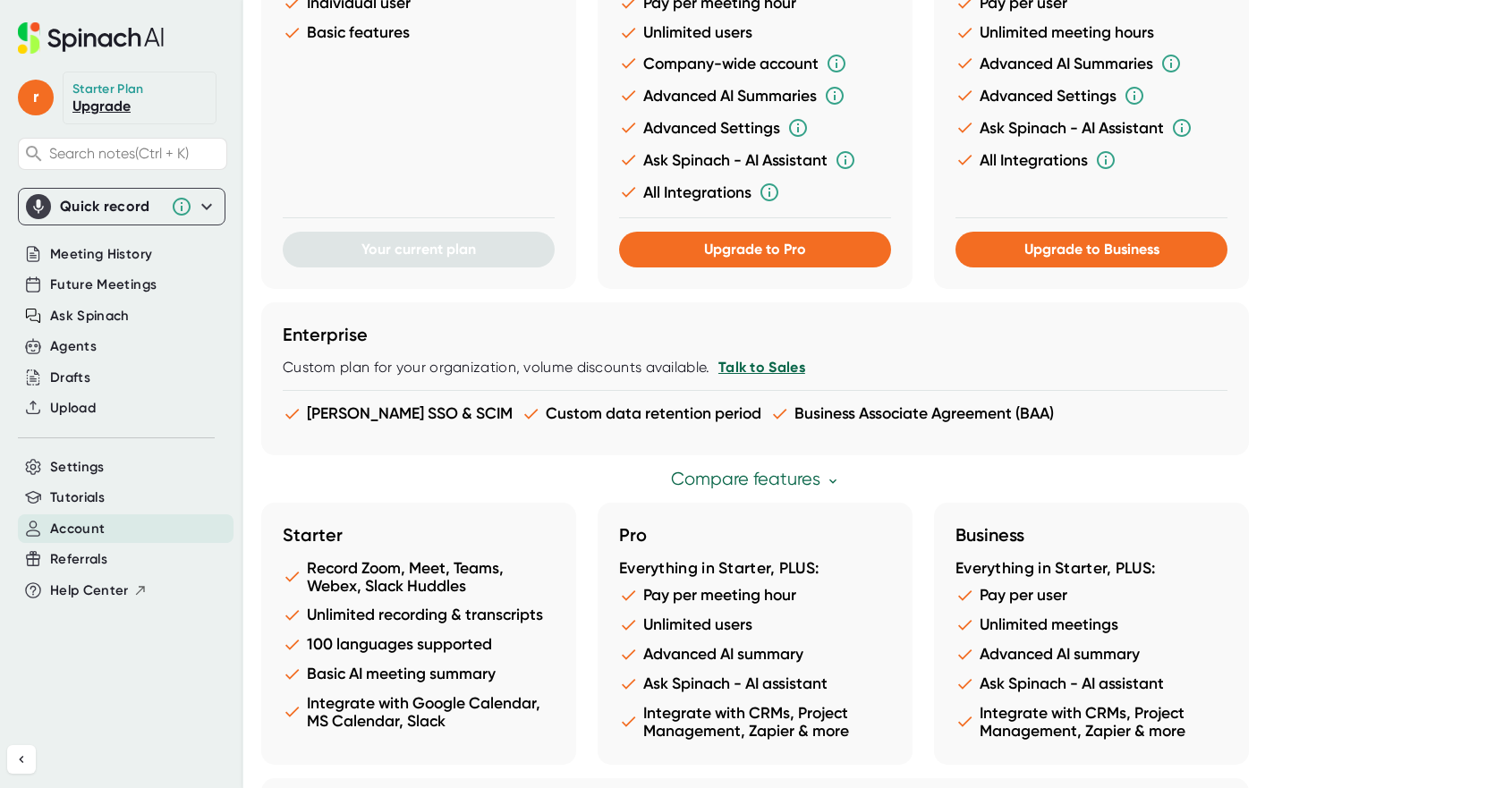
scroll to position [899, 0]
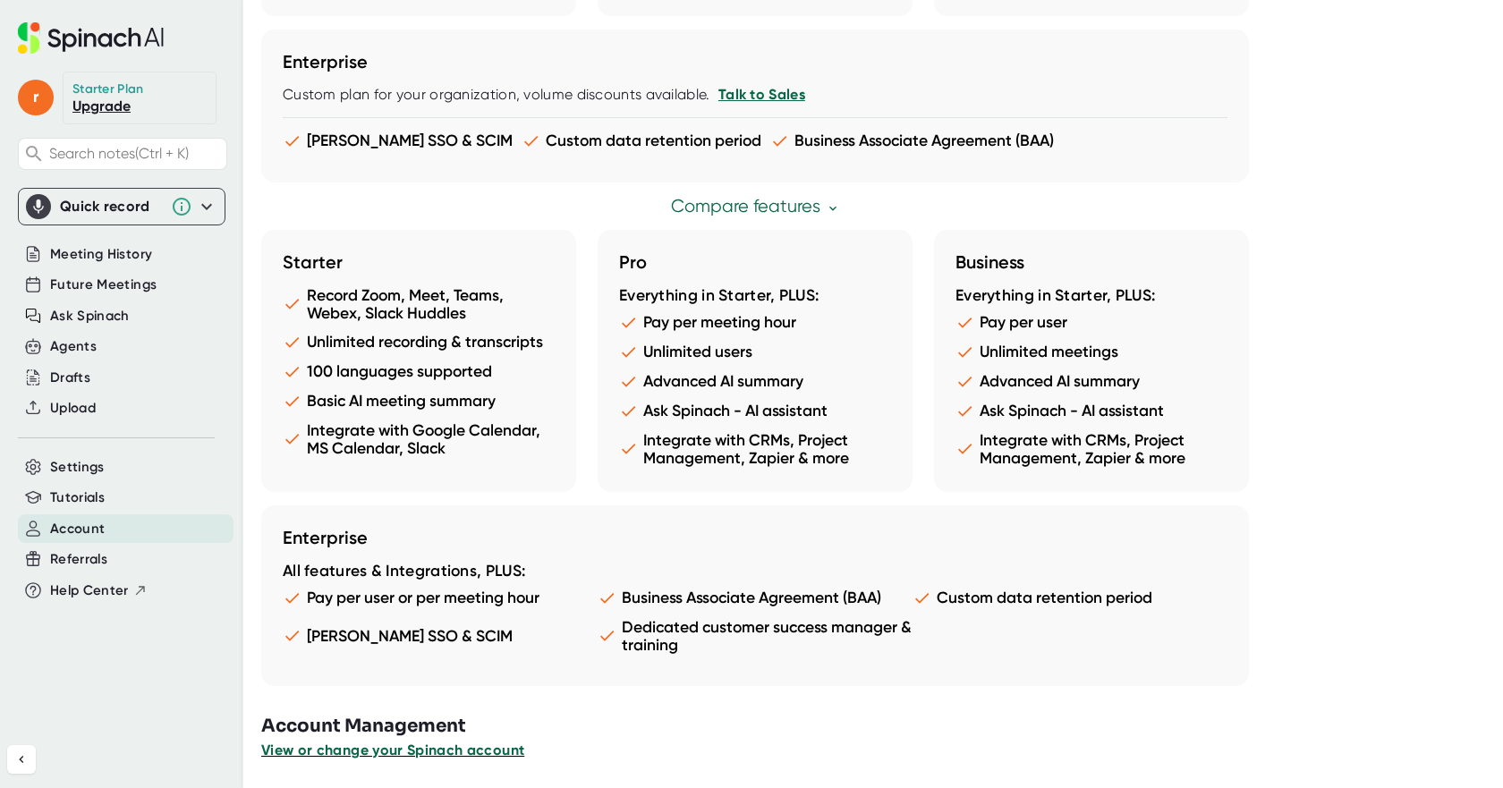
click at [491, 751] on span "View or change your Spinach account" at bounding box center [392, 750] width 263 height 17
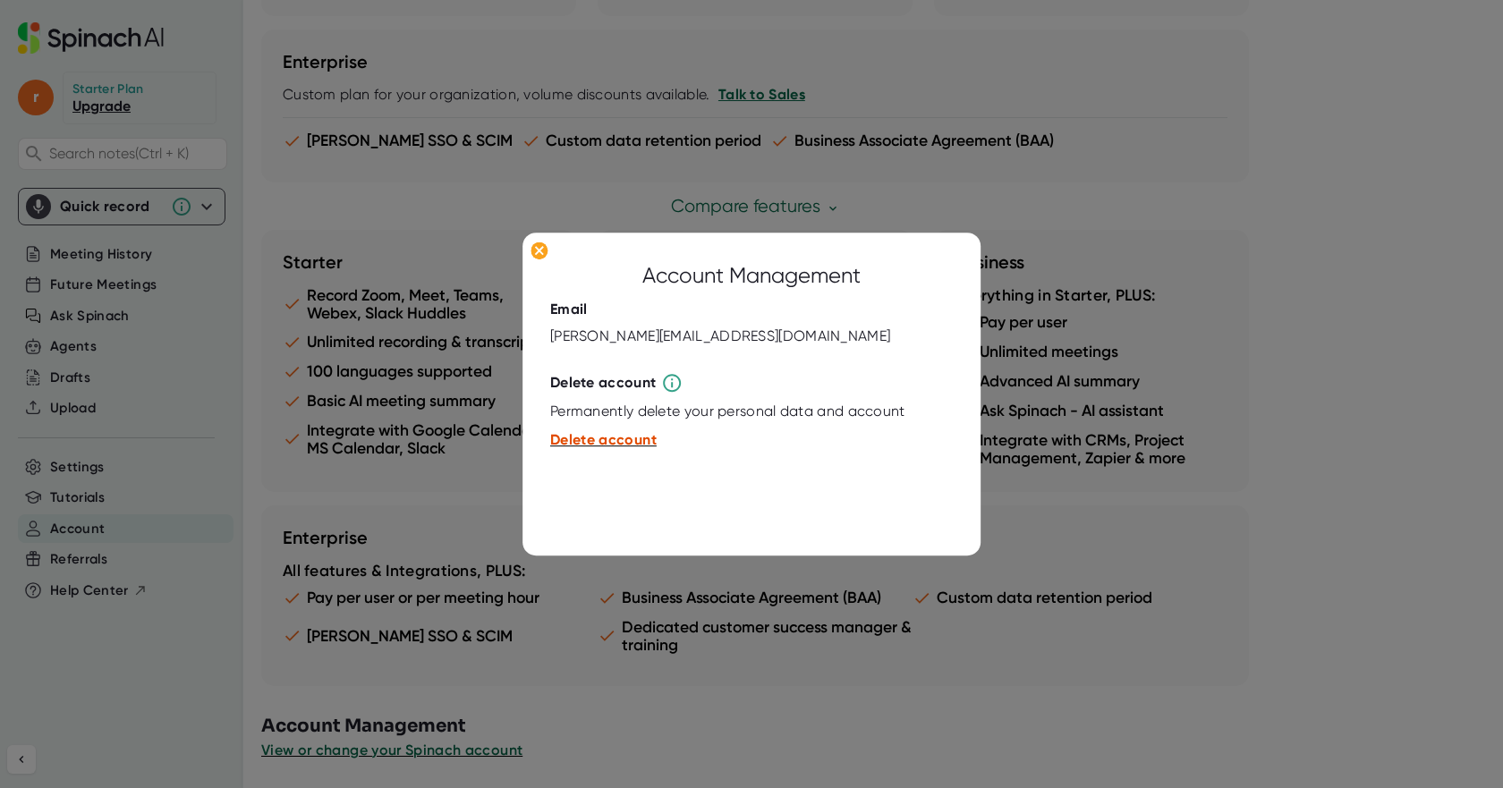
click at [634, 444] on span "Delete account" at bounding box center [603, 440] width 106 height 17
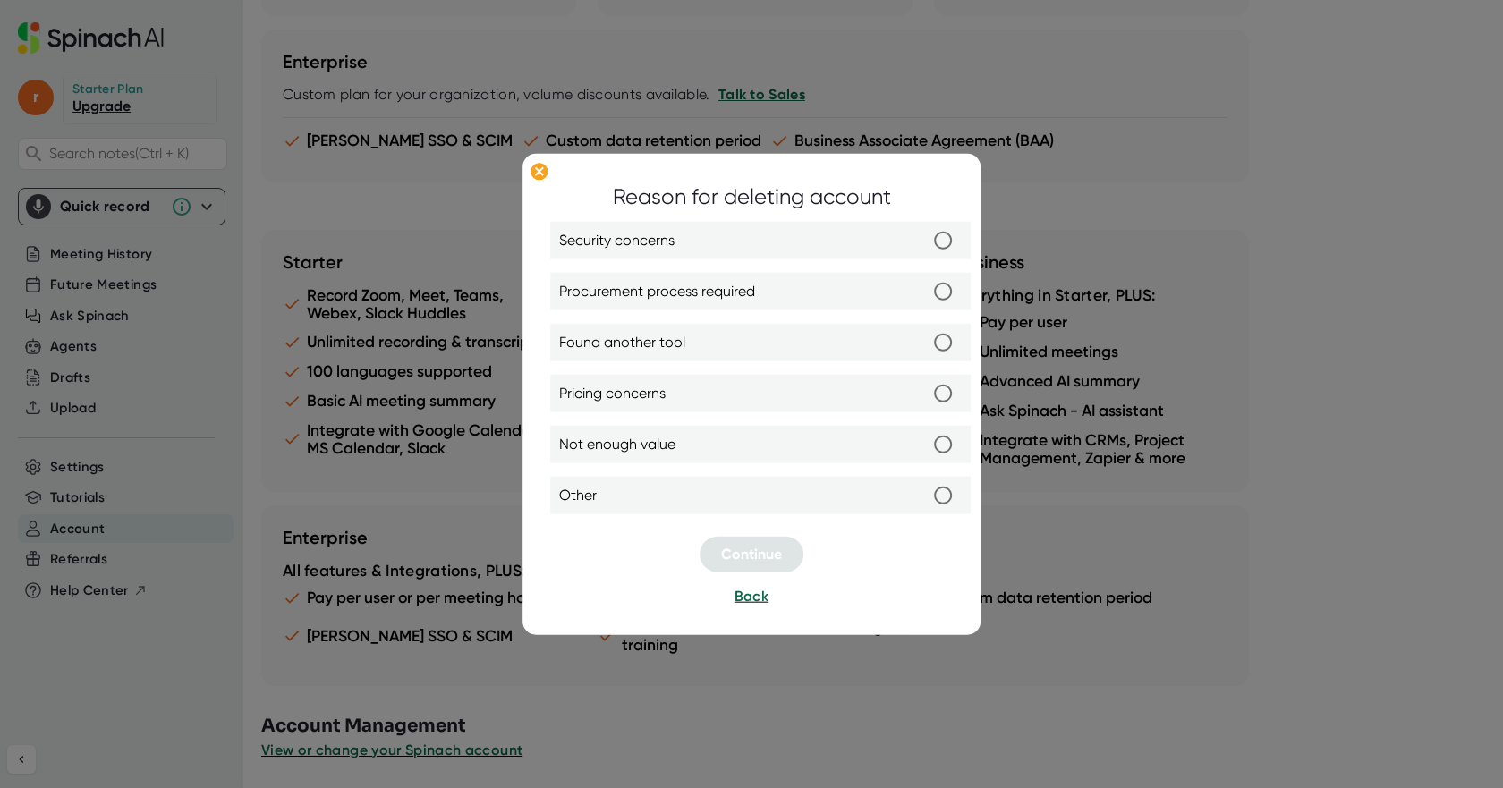
click at [942, 290] on input "Procurement process required" at bounding box center [943, 292] width 38 height 38
radio input "true"
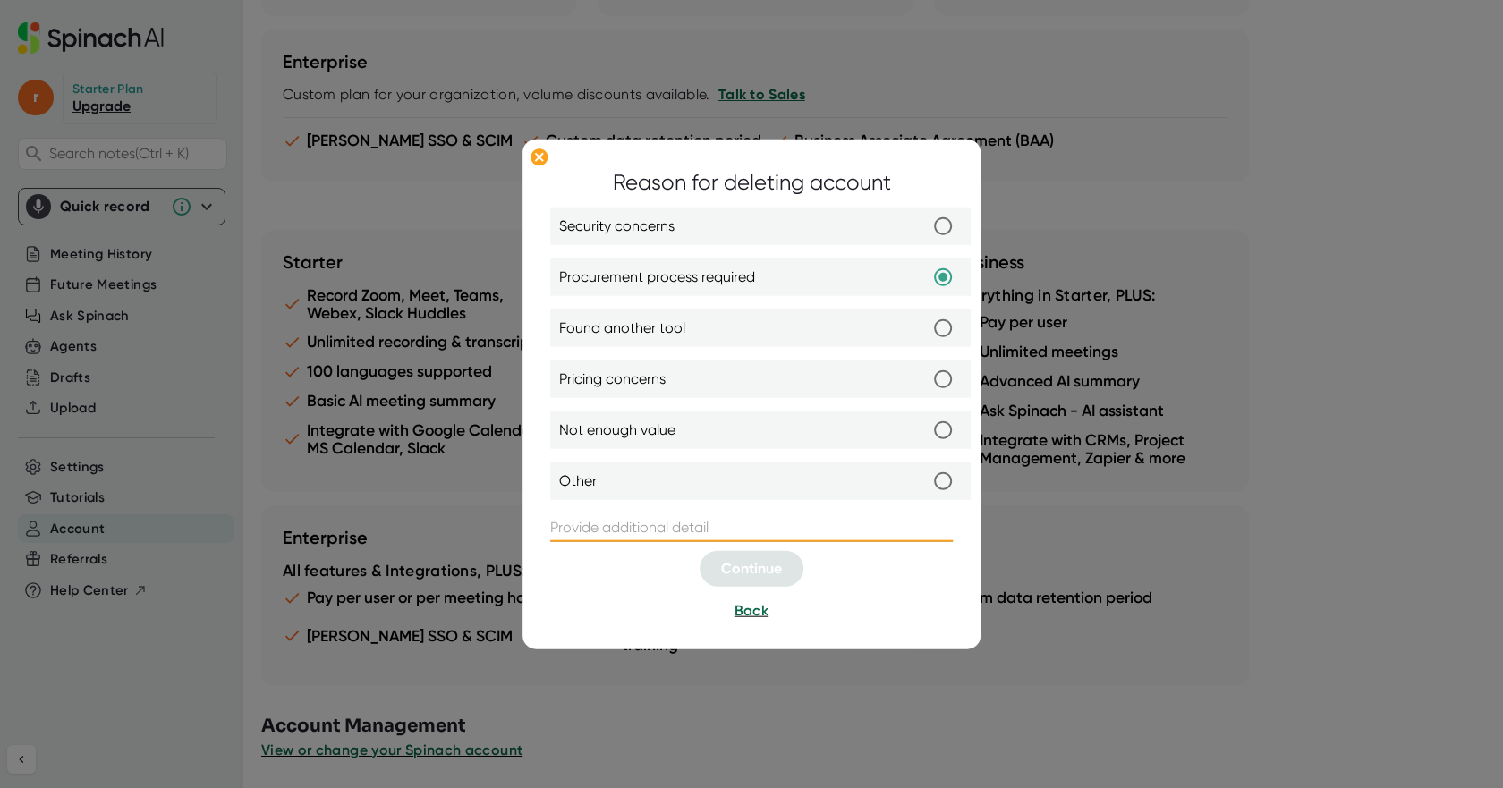
click at [562, 528] on input "text" at bounding box center [751, 527] width 403 height 29
type input "Did not sign up for it."
click at [732, 563] on span "Continue" at bounding box center [751, 568] width 61 height 17
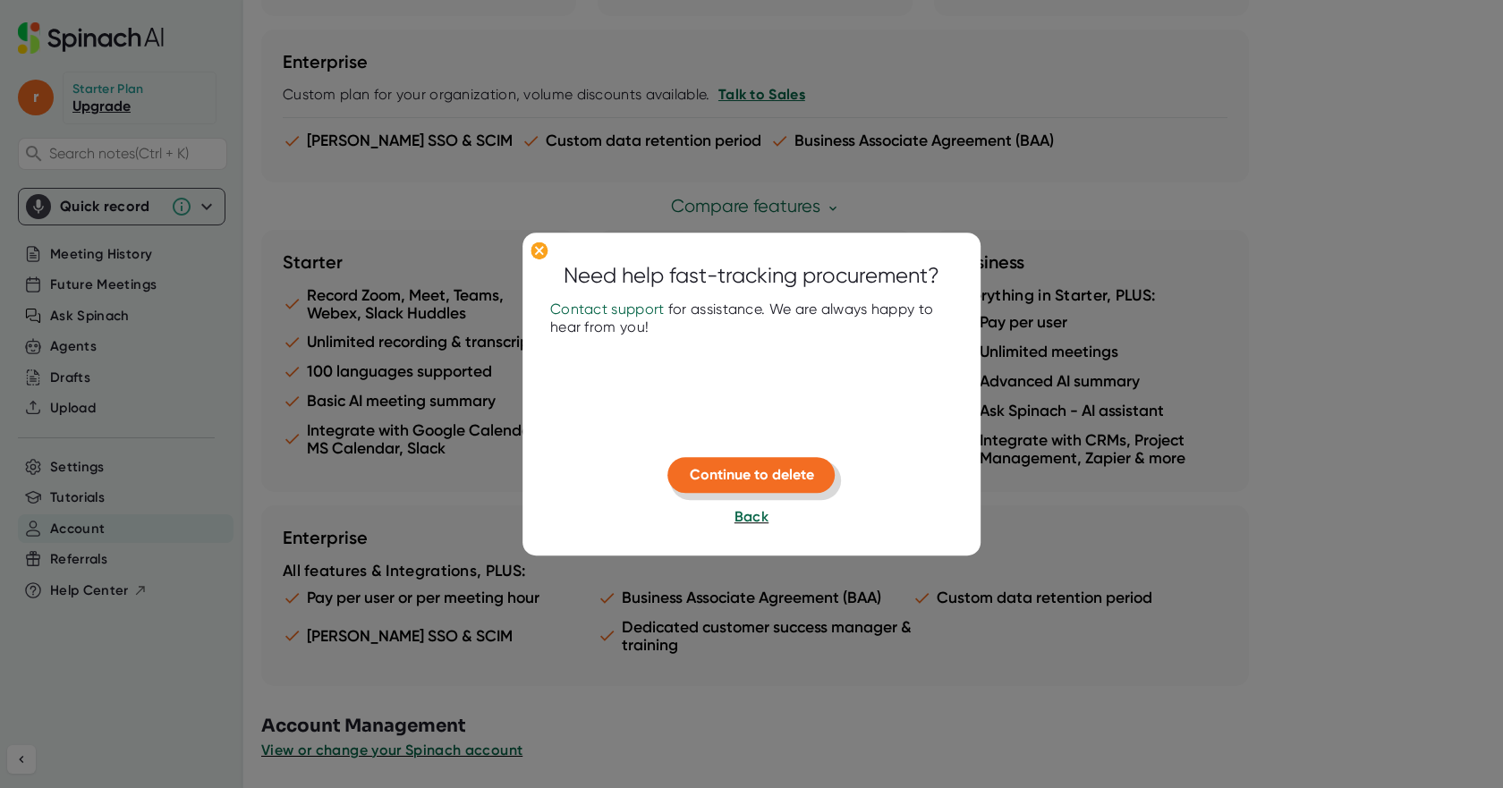
click at [736, 478] on span "Continue to delete" at bounding box center [752, 475] width 124 height 17
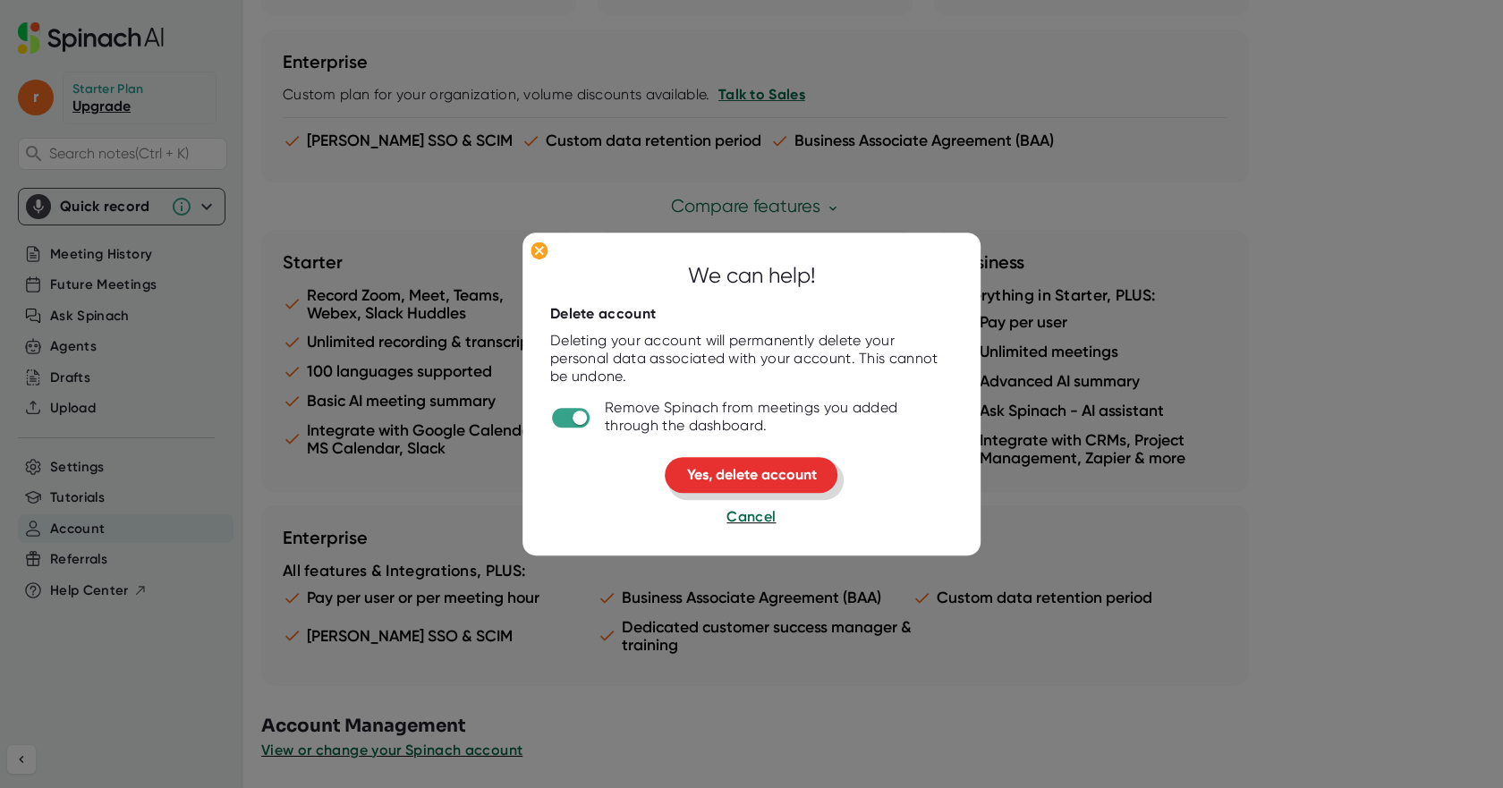
click at [736, 478] on span "Yes, delete account" at bounding box center [752, 475] width 130 height 17
